Goal: Transaction & Acquisition: Purchase product/service

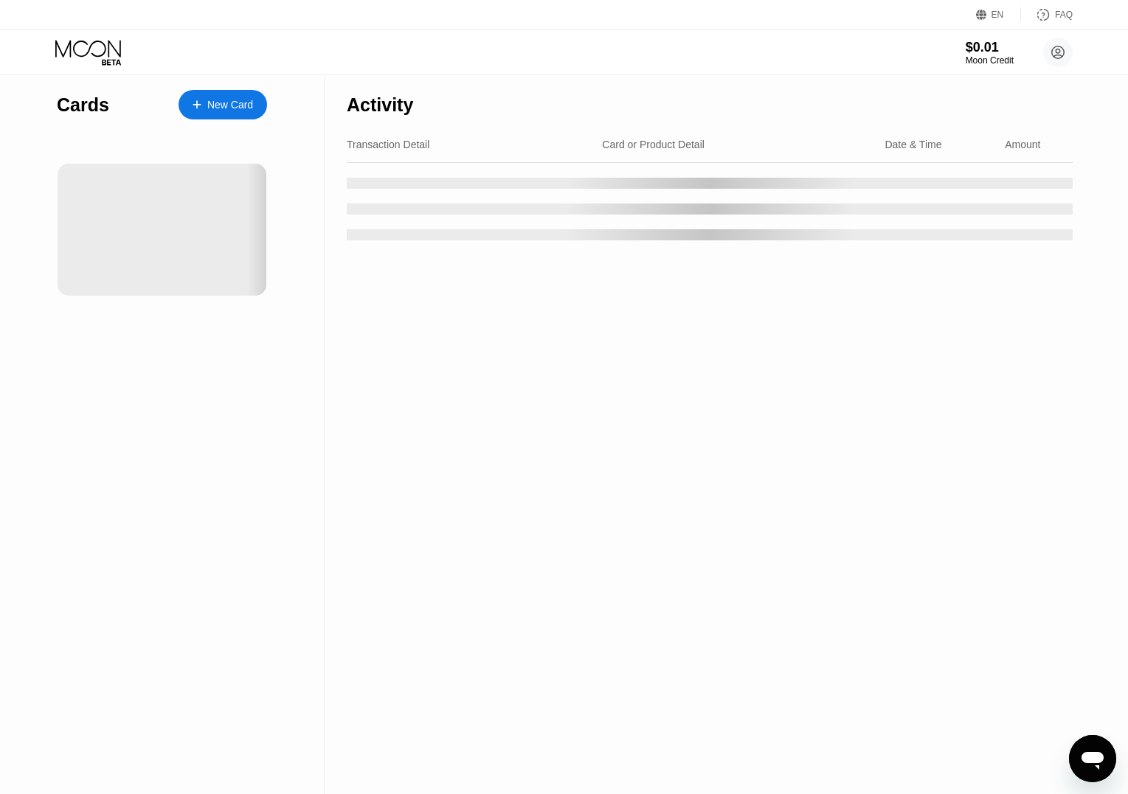
click at [589, 125] on div "Activity" at bounding box center [710, 101] width 726 height 52
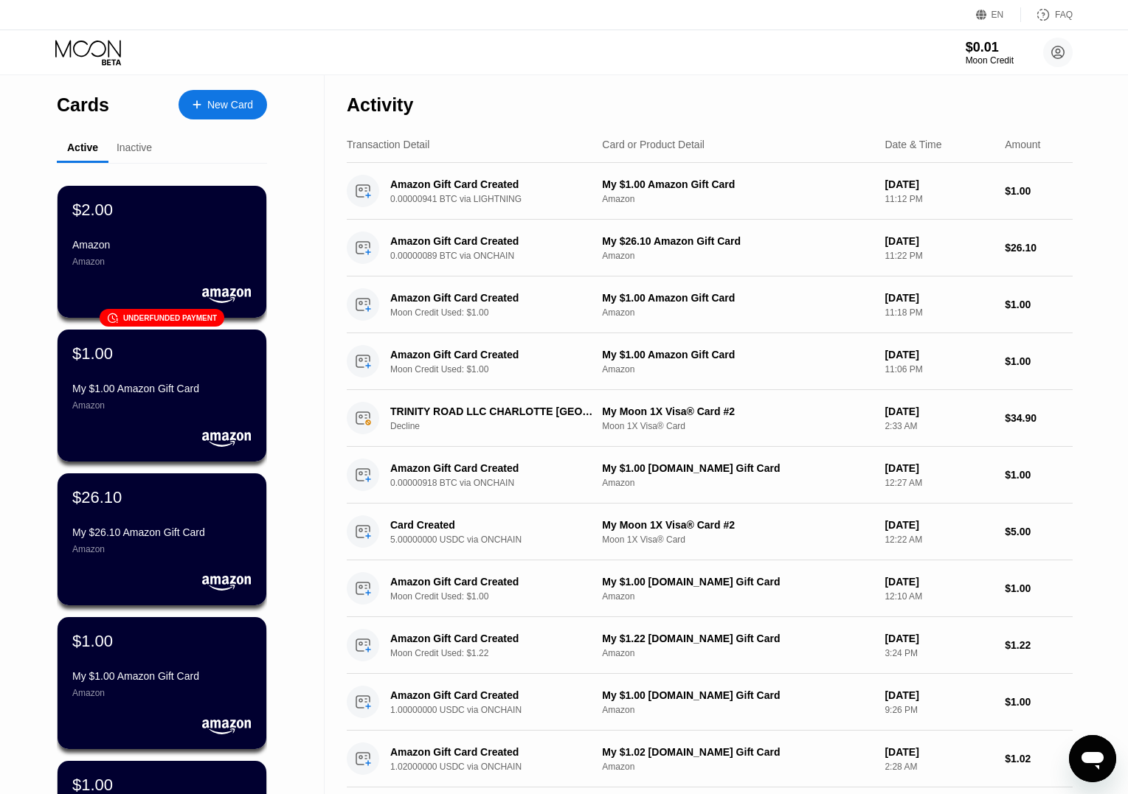
click at [212, 92] on div "New Card" at bounding box center [223, 105] width 89 height 30
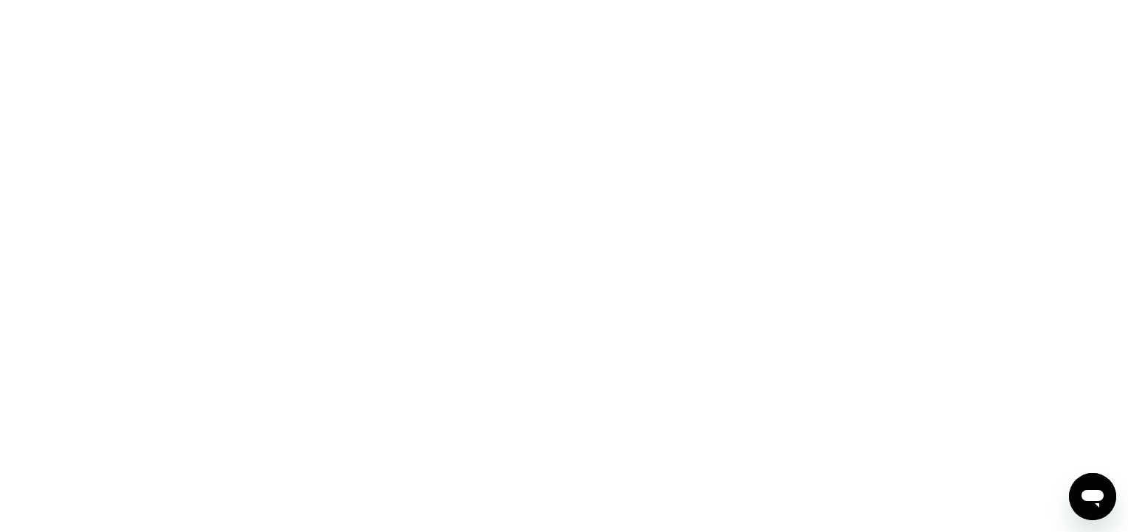
click at [593, 226] on div at bounding box center [564, 266] width 1128 height 532
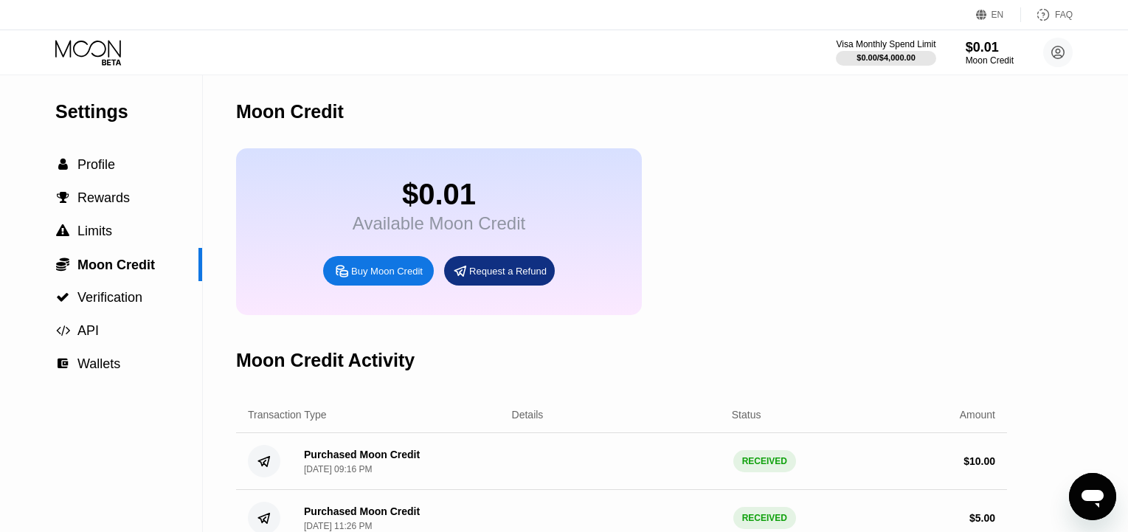
click at [401, 273] on div "Buy Moon Credit" at bounding box center [387, 271] width 72 height 13
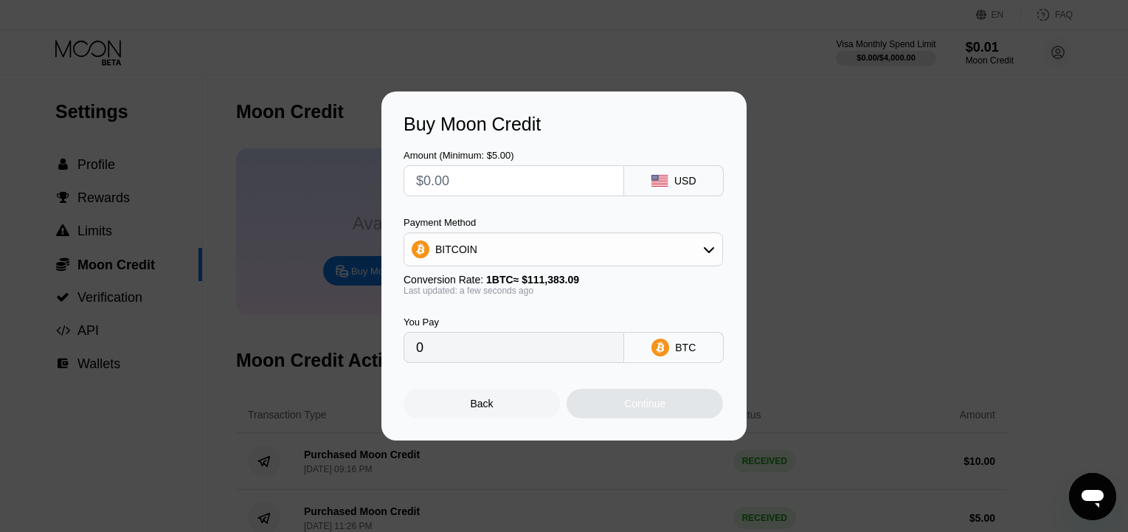
click at [510, 198] on div "Amount (Minimum: $5.00) USD Payment Method BITCOIN Conversion Rate: 1 BTC ≈ $11…" at bounding box center [563, 249] width 321 height 228
click at [505, 180] on input "text" at bounding box center [513, 181] width 195 height 30
type input "$1"
type input "0.00000898"
type input "$11"
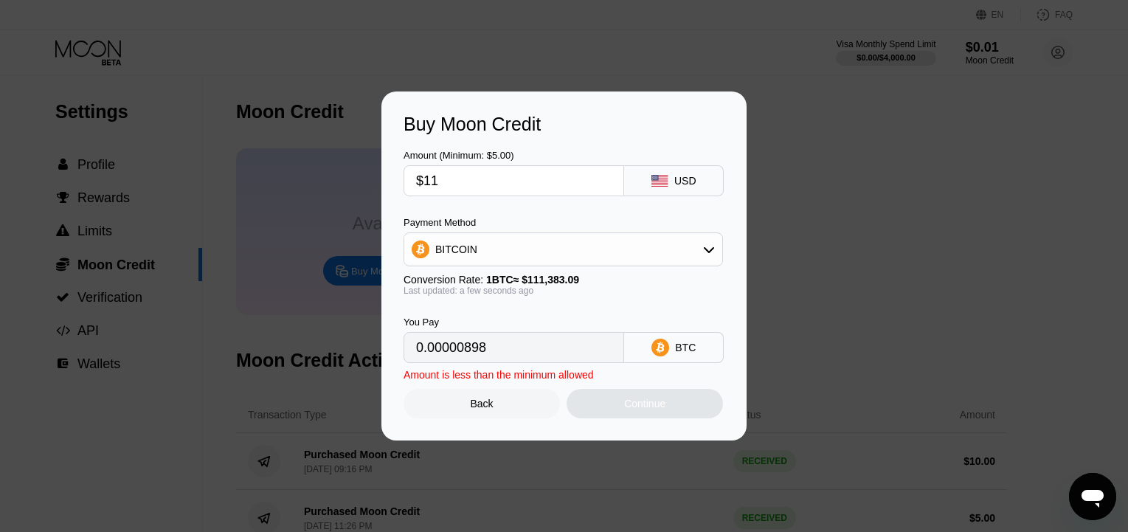
type input "0.00009876"
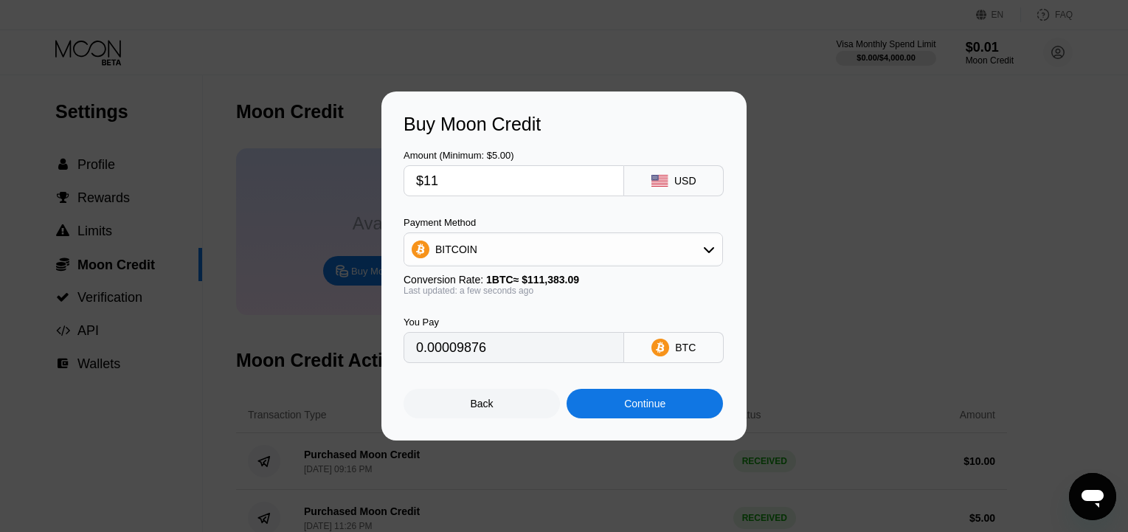
type input "$11"
click at [479, 245] on div "BITCOIN" at bounding box center [563, 250] width 318 height 30
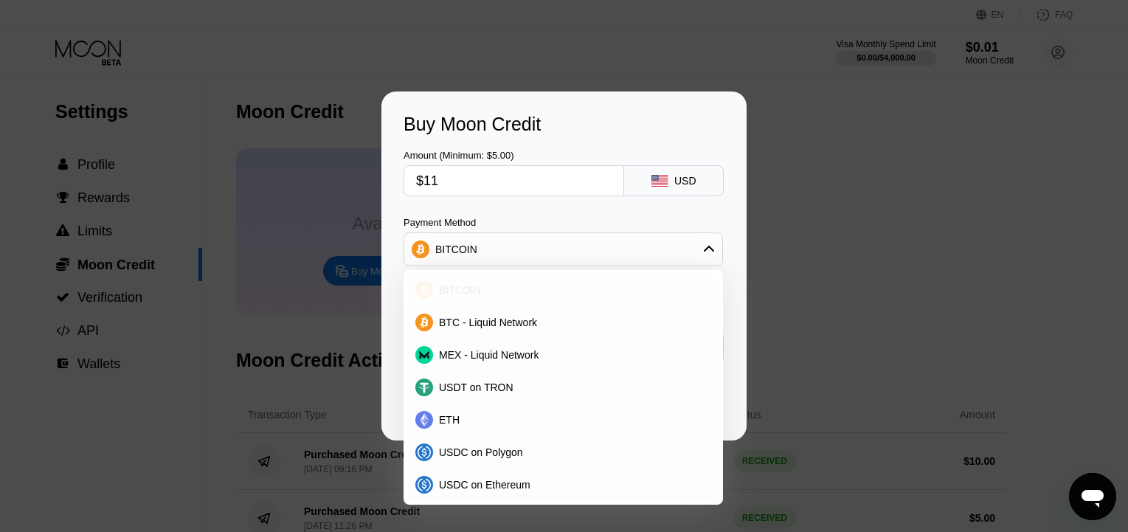
click at [487, 284] on div "BITCOIN" at bounding box center [572, 290] width 278 height 12
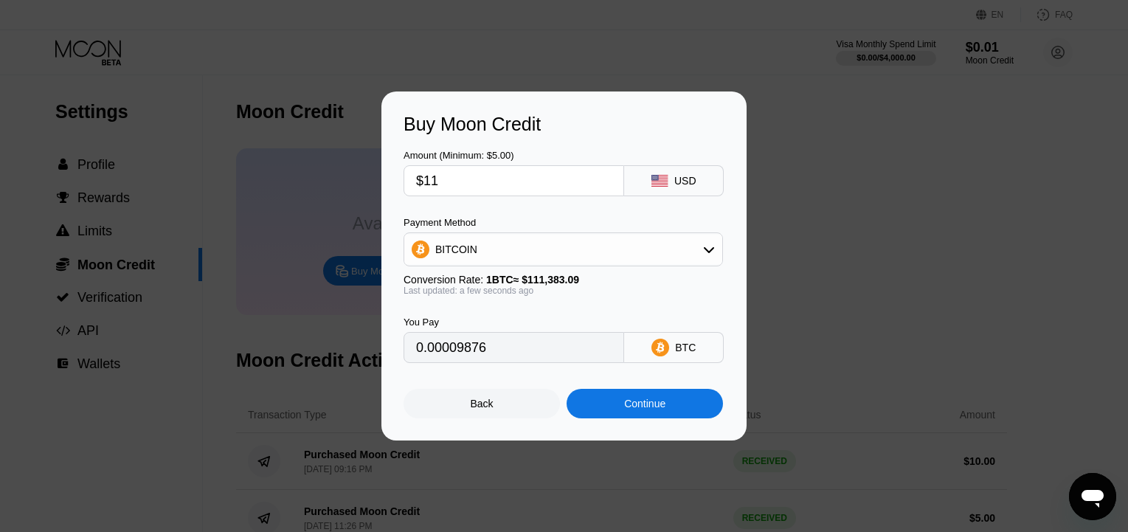
click at [614, 398] on div "Continue" at bounding box center [644, 404] width 156 height 30
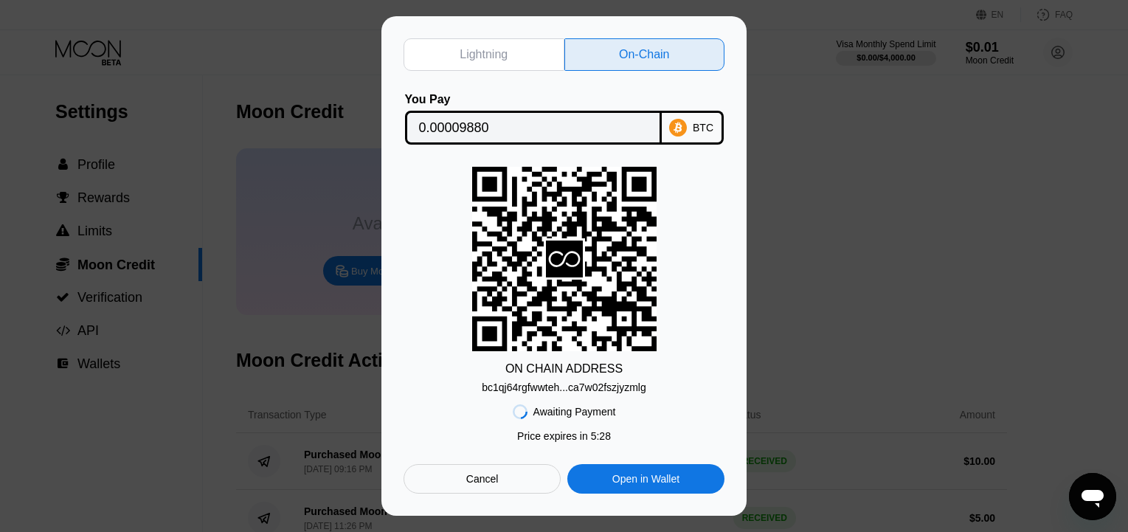
click at [519, 63] on div "Lightning" at bounding box center [483, 54] width 161 height 32
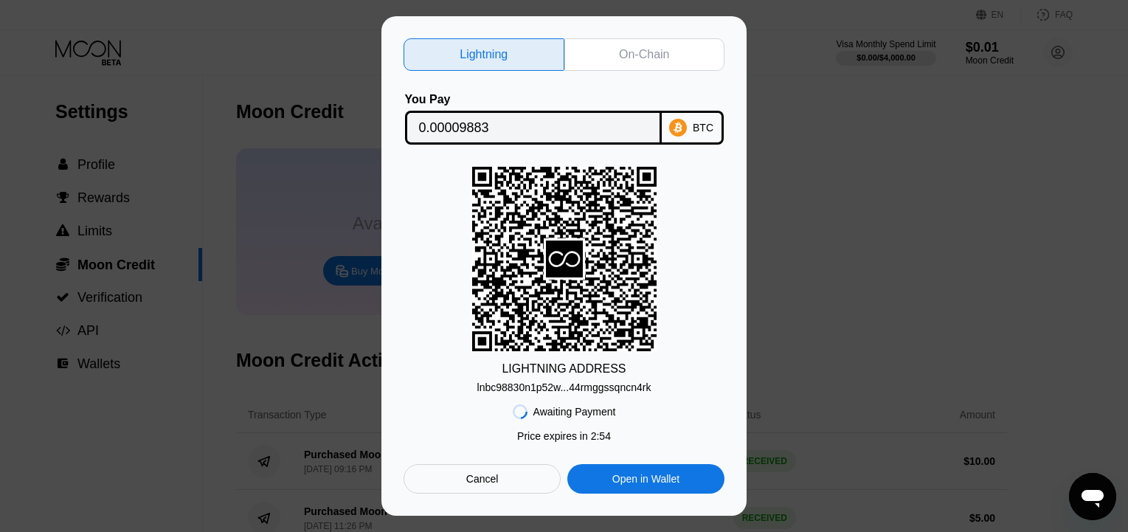
click at [273, 345] on div "Lightning On-Chain You Pay 0.00009883 BTC LIGHTNING ADDRESS lnbc98830n1p52w...4…" at bounding box center [564, 265] width 1128 height 499
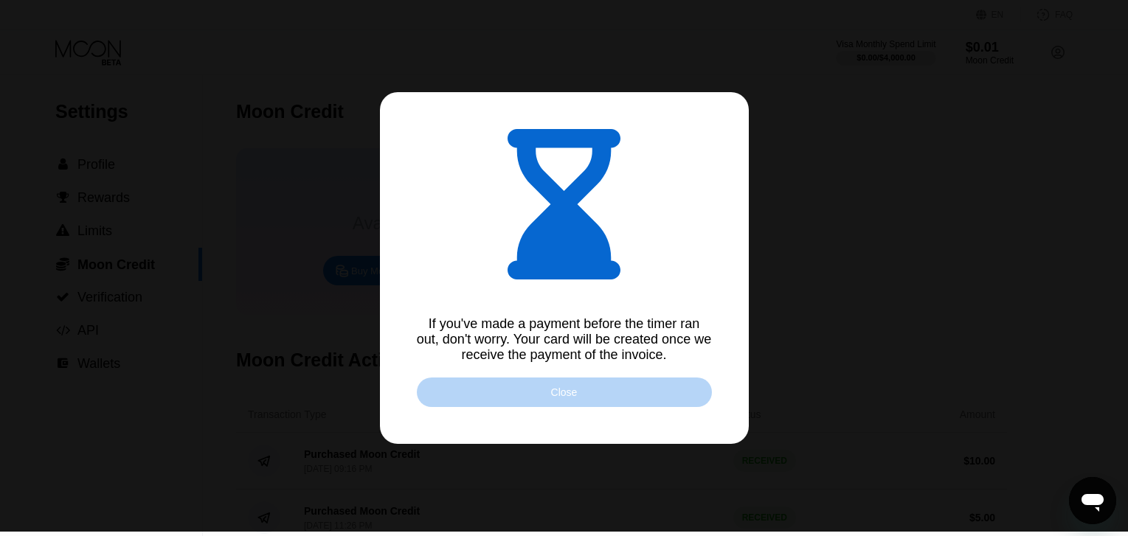
click at [477, 392] on div "Close" at bounding box center [564, 393] width 295 height 30
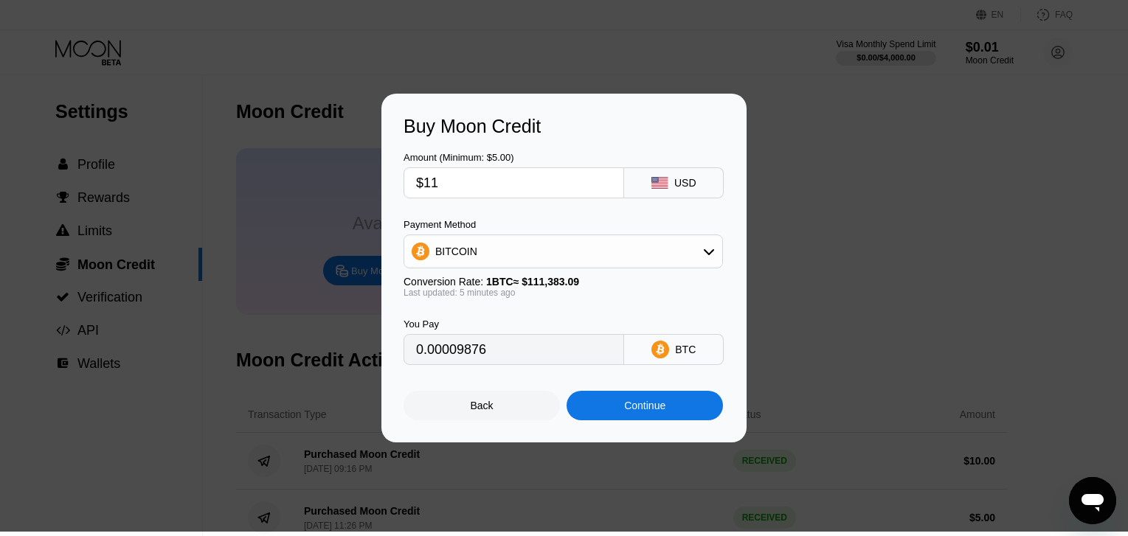
click at [467, 404] on div "Back" at bounding box center [481, 406] width 156 height 30
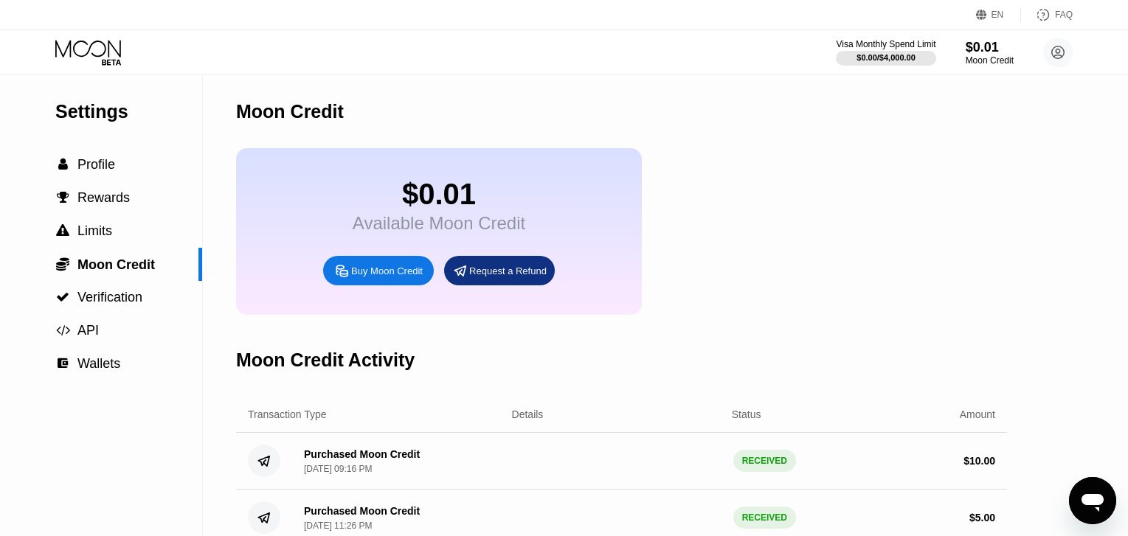
click at [405, 277] on div "Buy Moon Credit" at bounding box center [387, 271] width 72 height 13
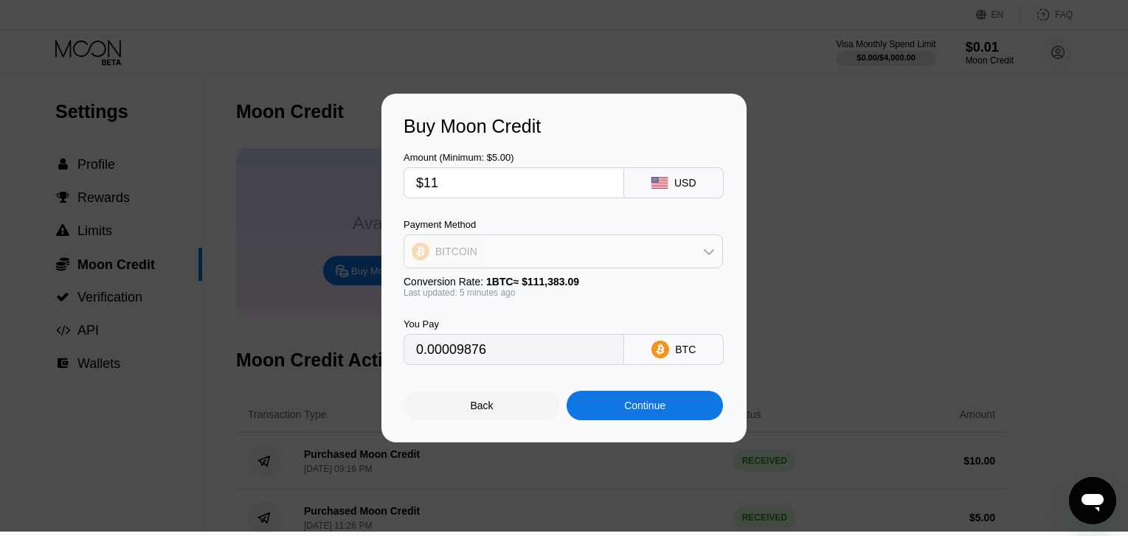
click at [523, 237] on div "BITCOIN" at bounding box center [563, 252] width 318 height 30
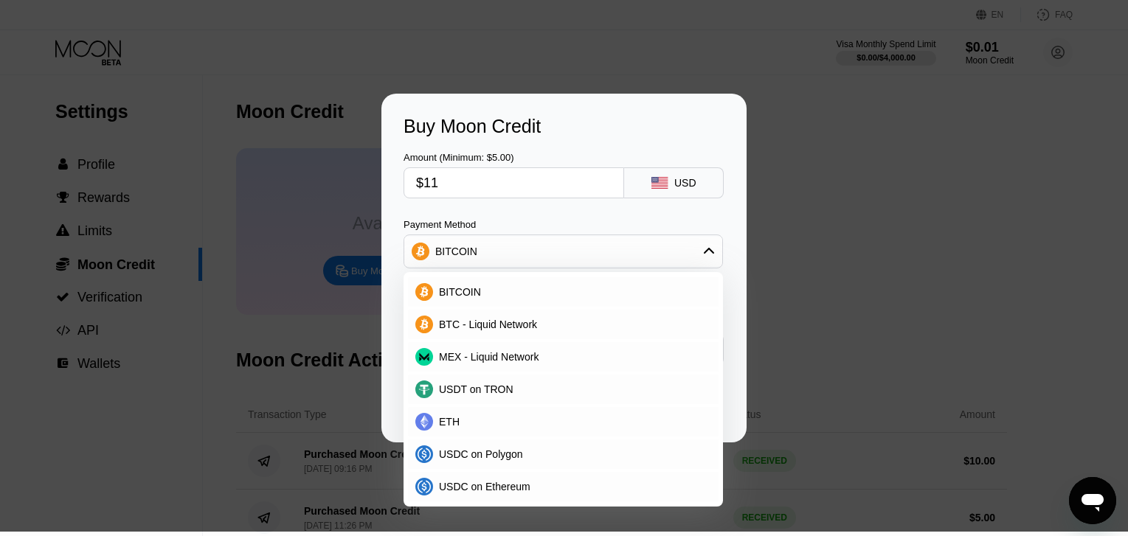
click at [637, 146] on div "Amount (Minimum: $5.00) $11 USD" at bounding box center [563, 167] width 321 height 61
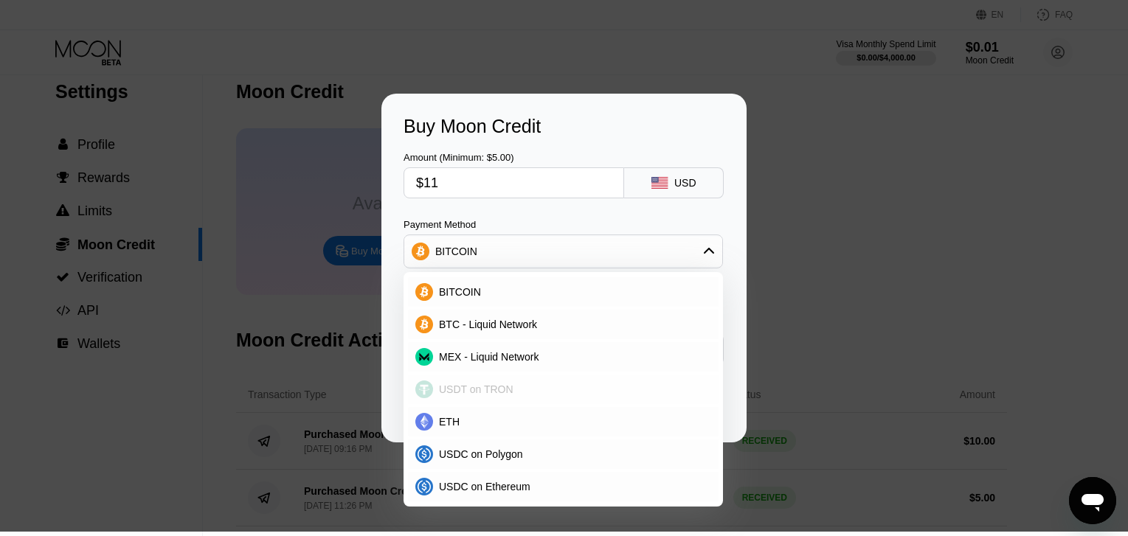
scroll to position [22, 0]
click at [496, 387] on span "USDT on TRON" at bounding box center [476, 390] width 74 height 12
type input "11.11"
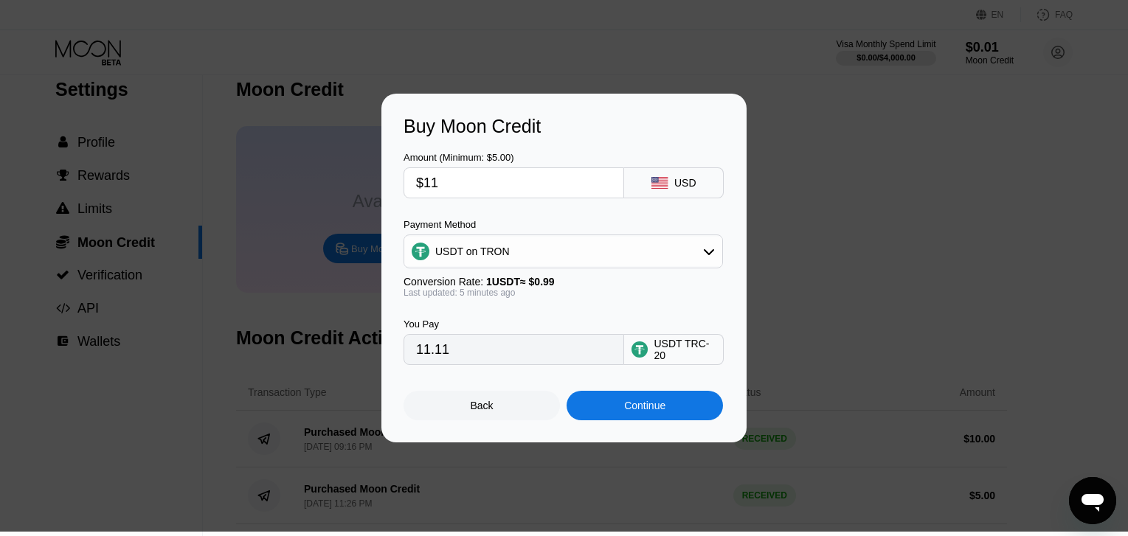
click at [606, 403] on div "Continue" at bounding box center [644, 406] width 156 height 30
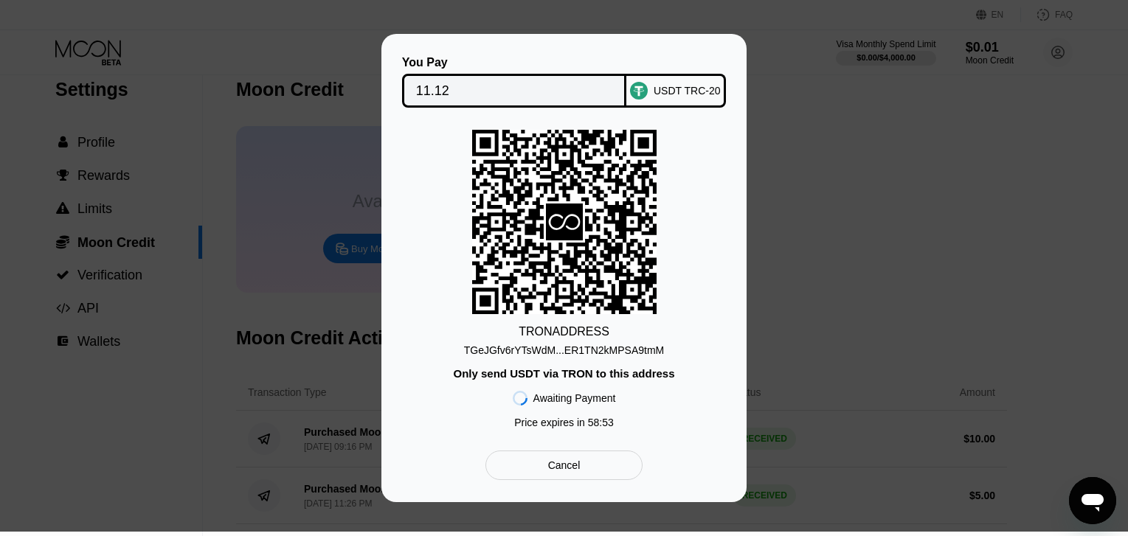
click at [582, 461] on div "Cancel" at bounding box center [563, 466] width 157 height 30
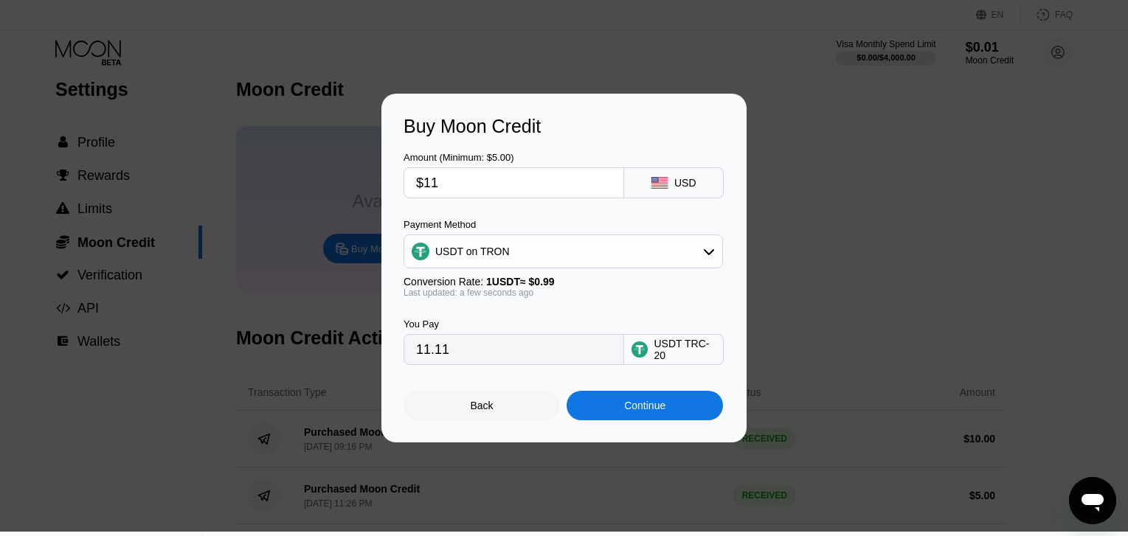
click at [450, 403] on div "Back" at bounding box center [481, 406] width 156 height 30
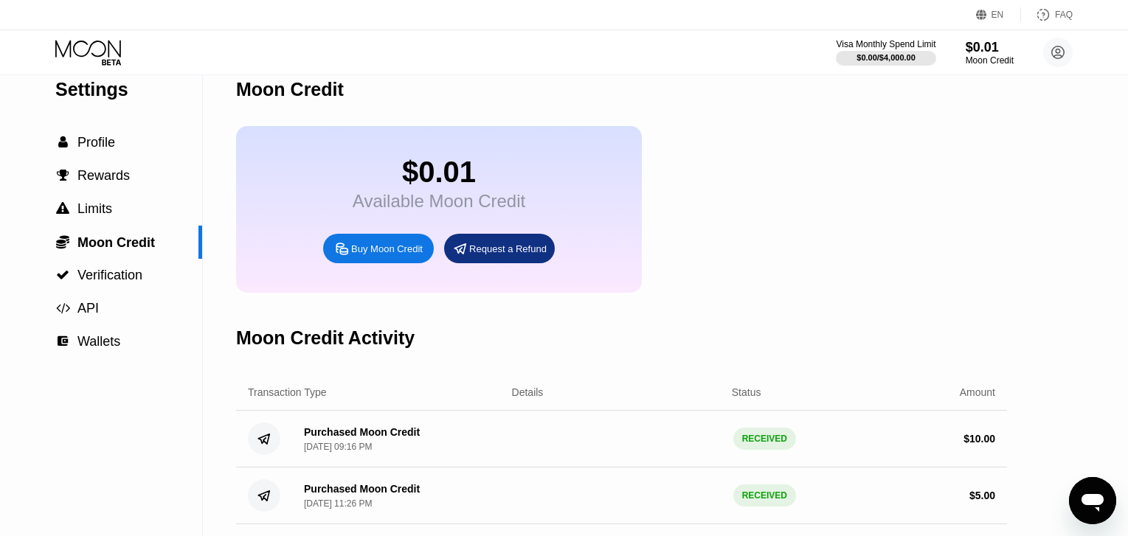
click at [77, 56] on icon at bounding box center [89, 53] width 69 height 26
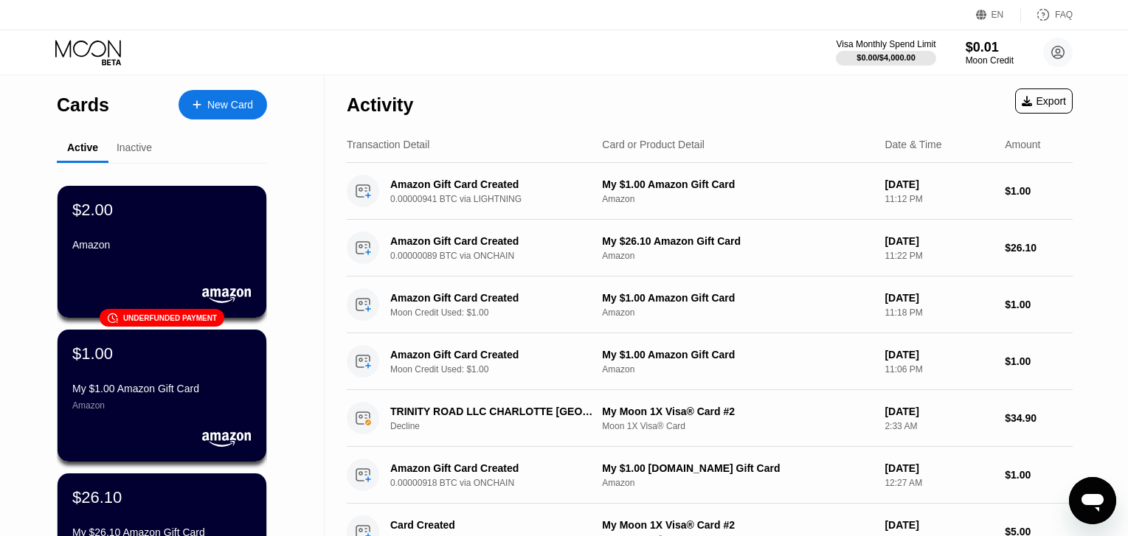
click at [201, 109] on div at bounding box center [204, 105] width 6 height 13
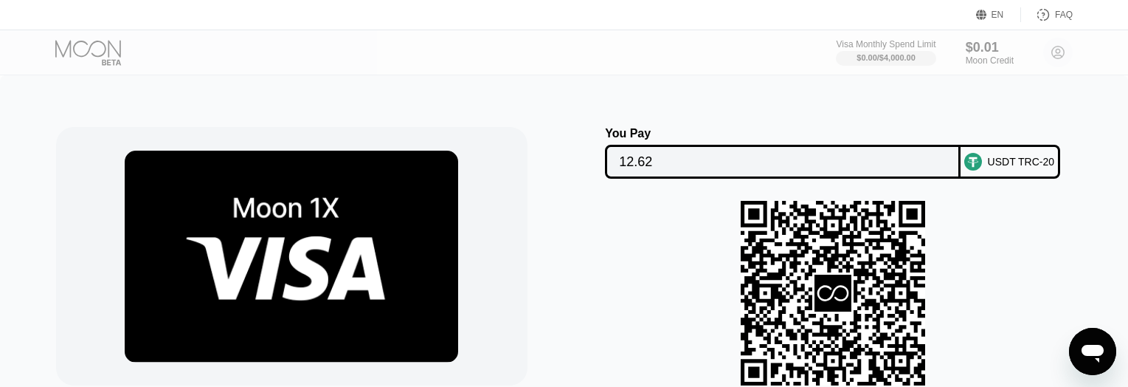
scroll to position [299, 0]
